Goal: Register for event/course

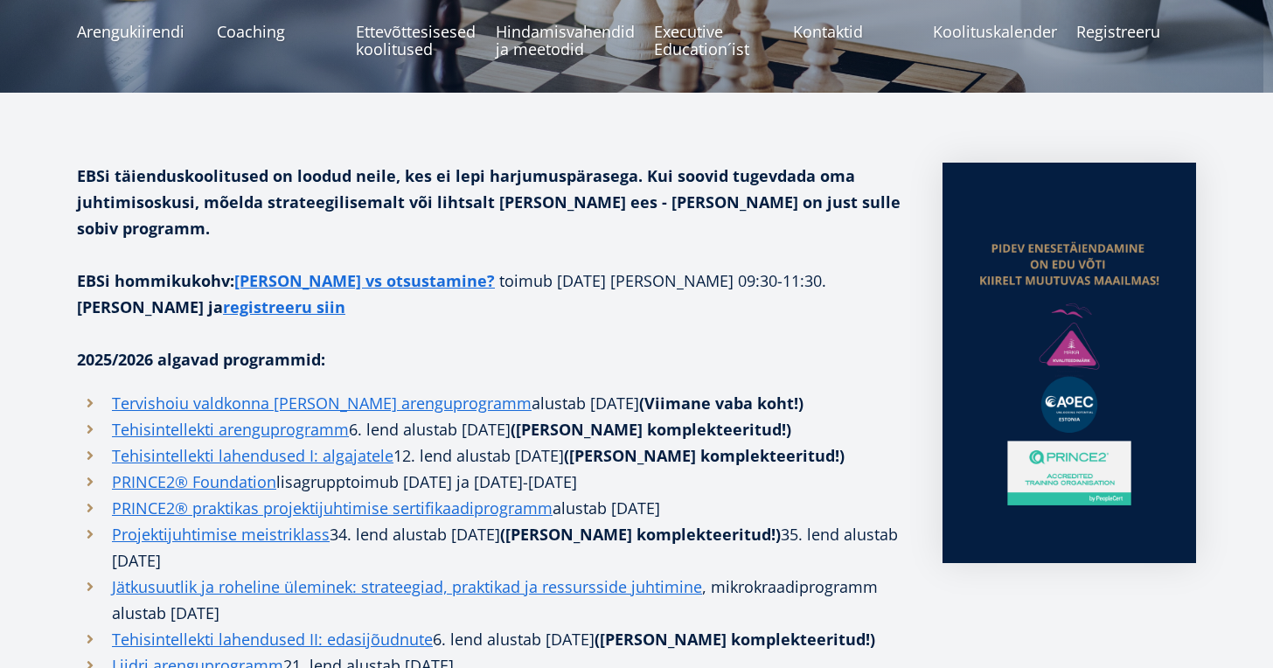
scroll to position [312, 0]
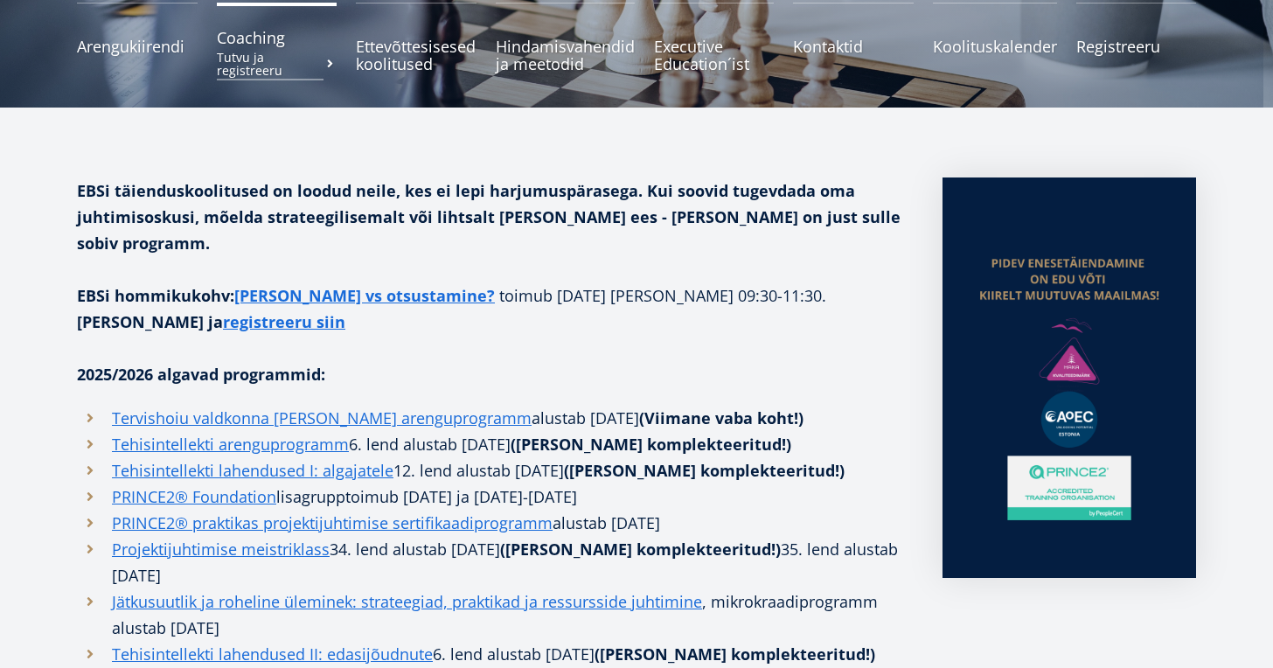
click at [259, 52] on small "Tutvu ja registreeru" at bounding box center [277, 64] width 121 height 26
click at [147, 57] on small "Tutvu programmiga" at bounding box center [137, 64] width 121 height 26
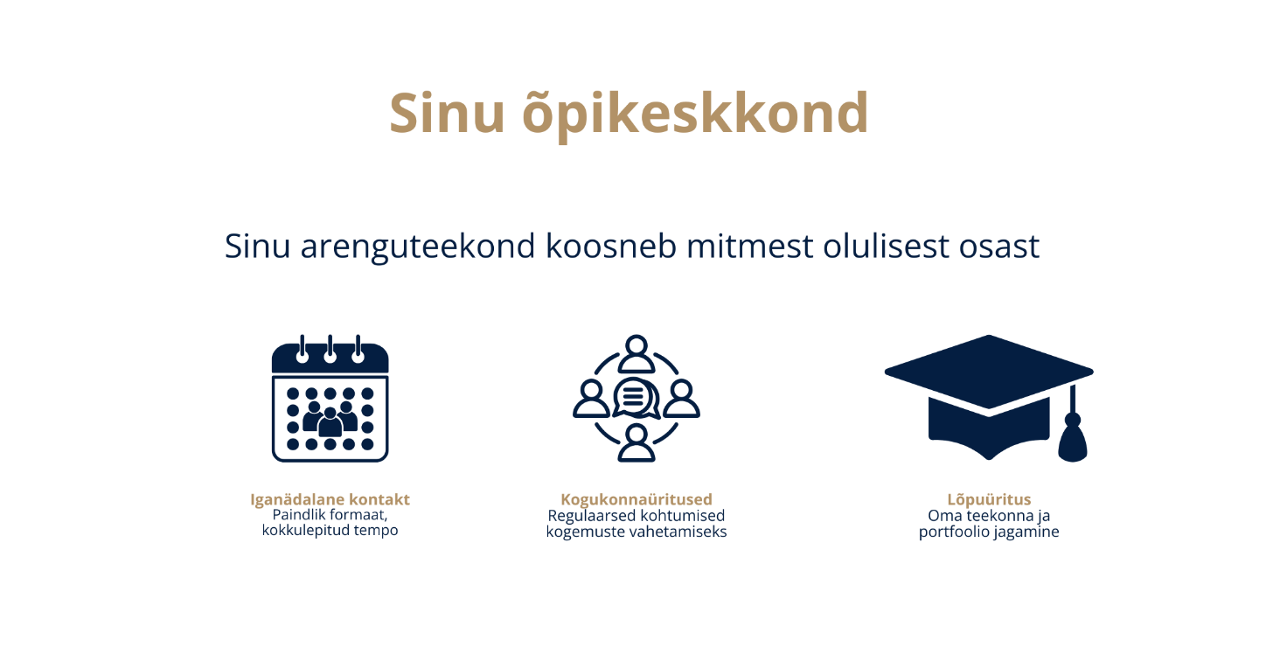
scroll to position [2350, 0]
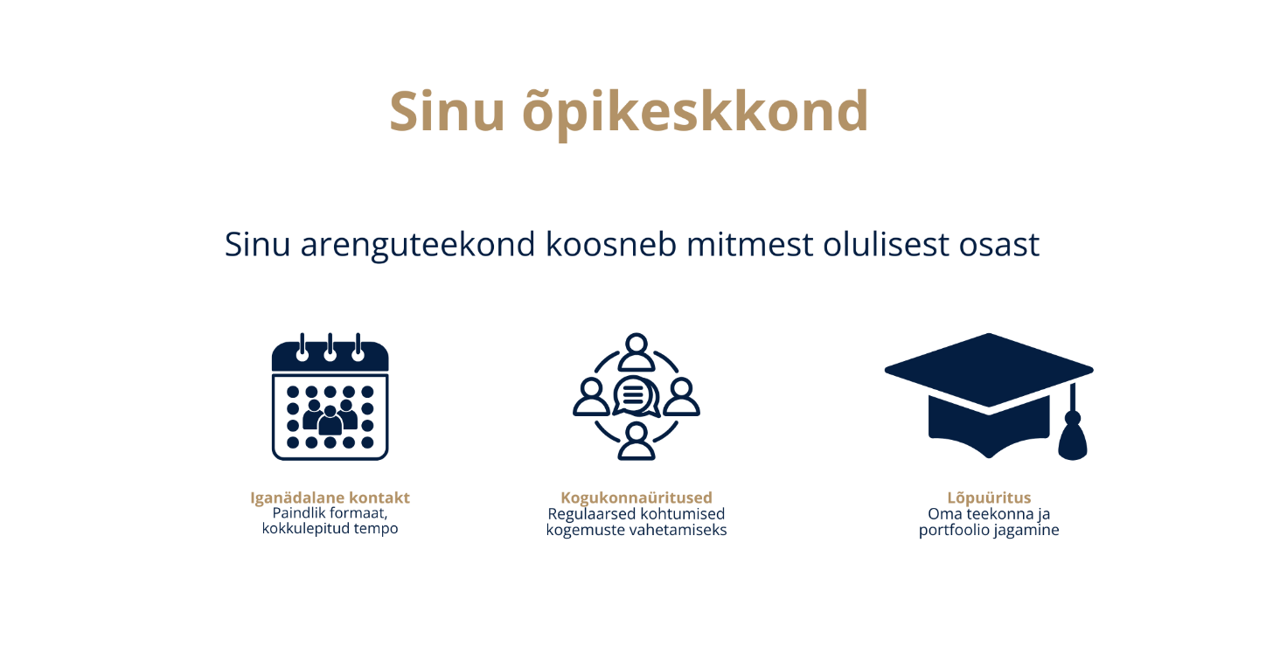
click at [444, 527] on img at bounding box center [636, 332] width 1136 height 639
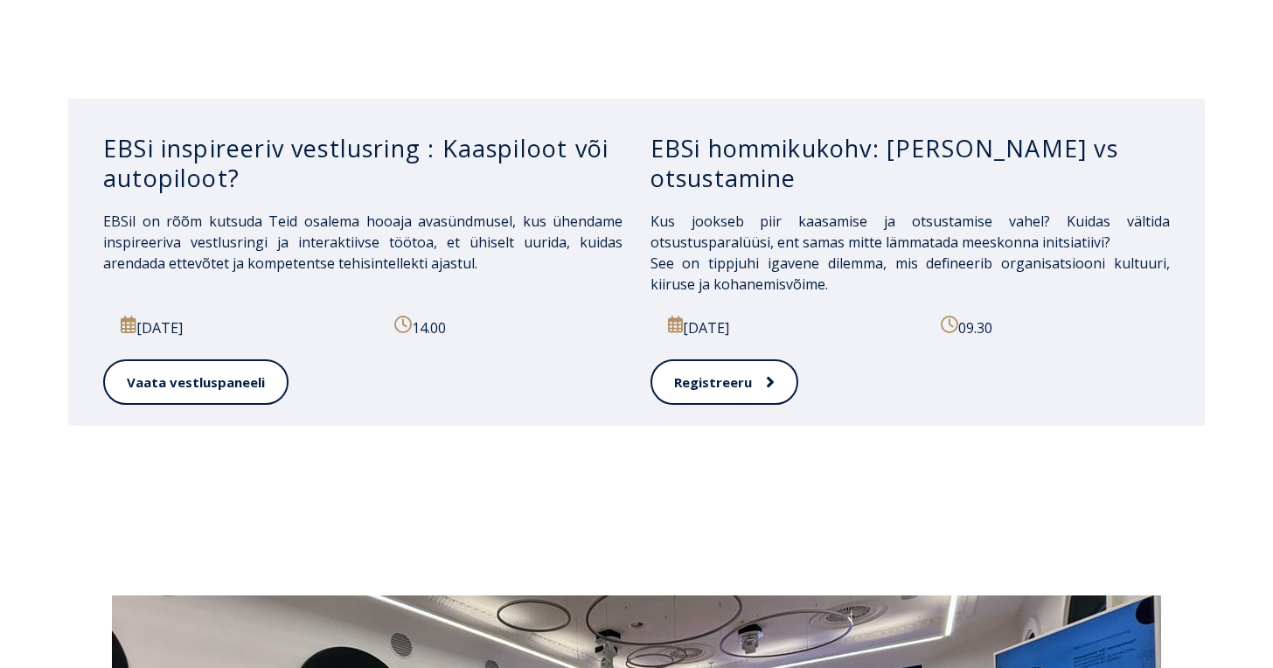
scroll to position [5755, 0]
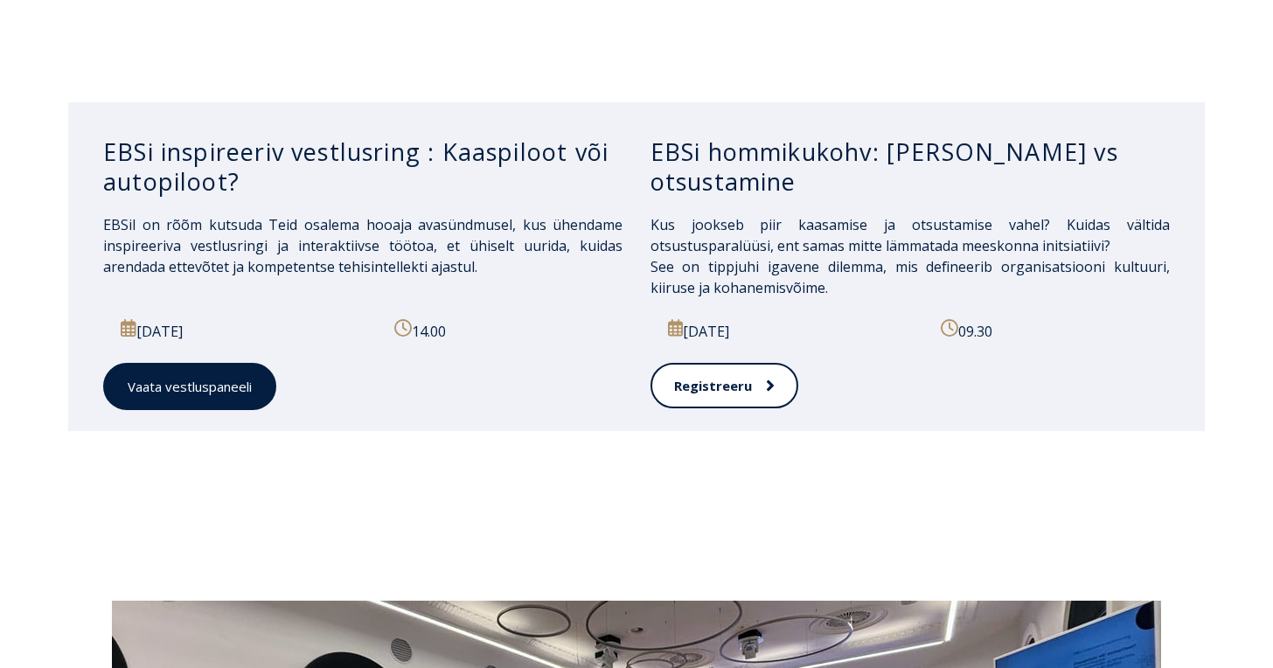
click at [191, 363] on link "Vaata vestluspaneeli" at bounding box center [189, 387] width 173 height 48
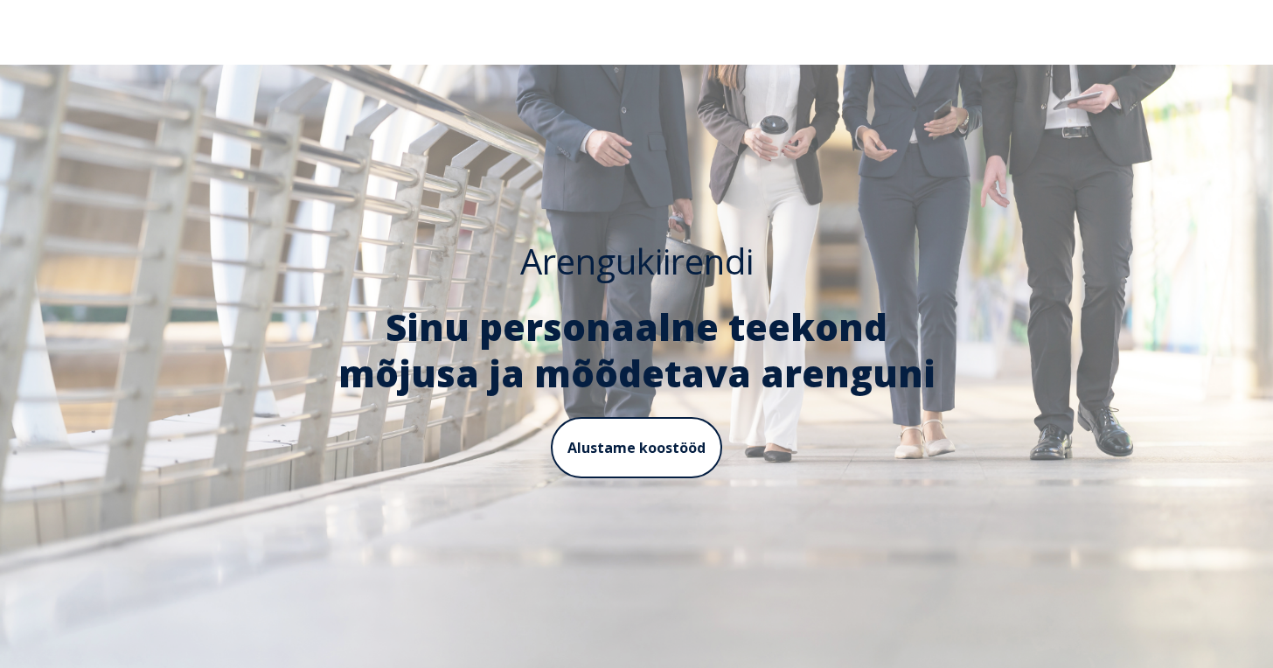
scroll to position [0, 0]
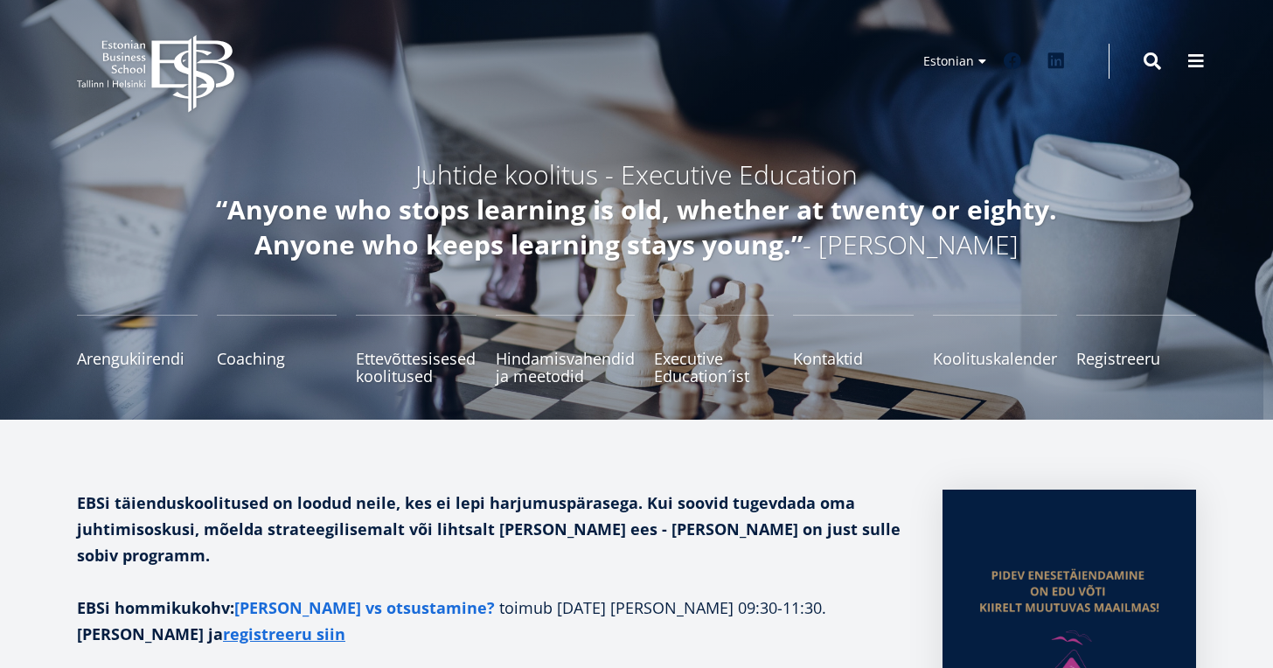
click at [337, 594] on link "Kaasamine vs otsustamine?" at bounding box center [364, 607] width 261 height 26
click at [273, 345] on span "Coaching Tutvu ja registreeru" at bounding box center [277, 349] width 121 height 17
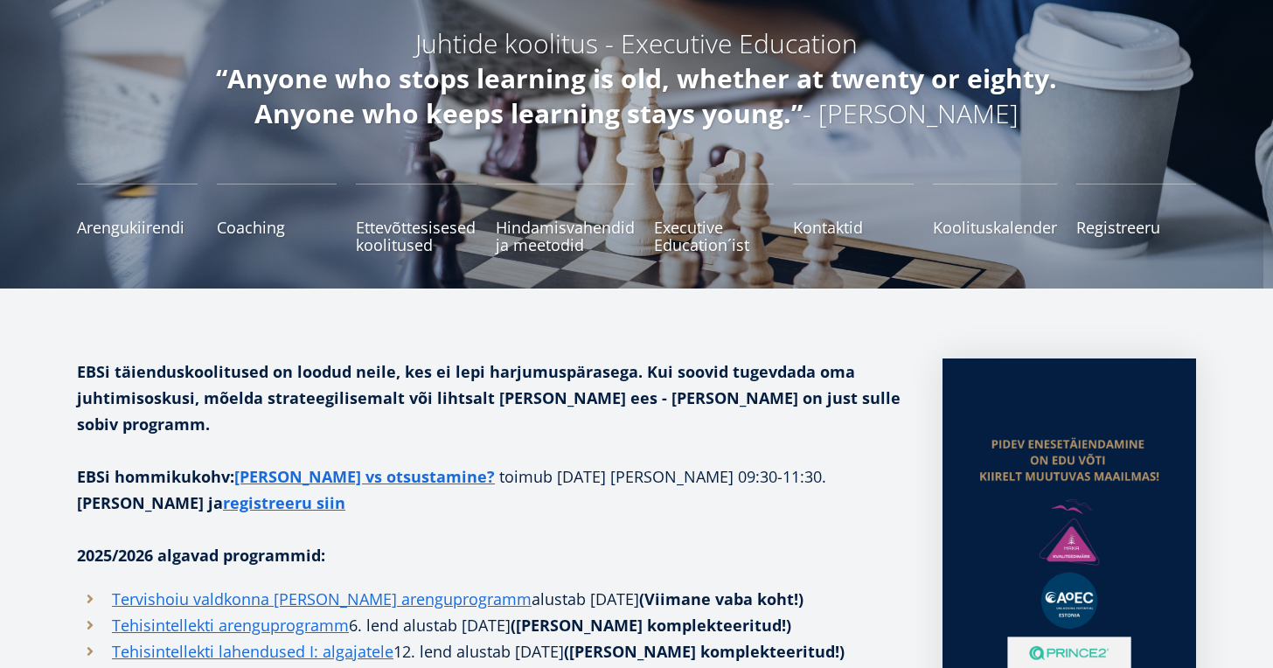
scroll to position [132, 0]
